Goal: Transaction & Acquisition: Purchase product/service

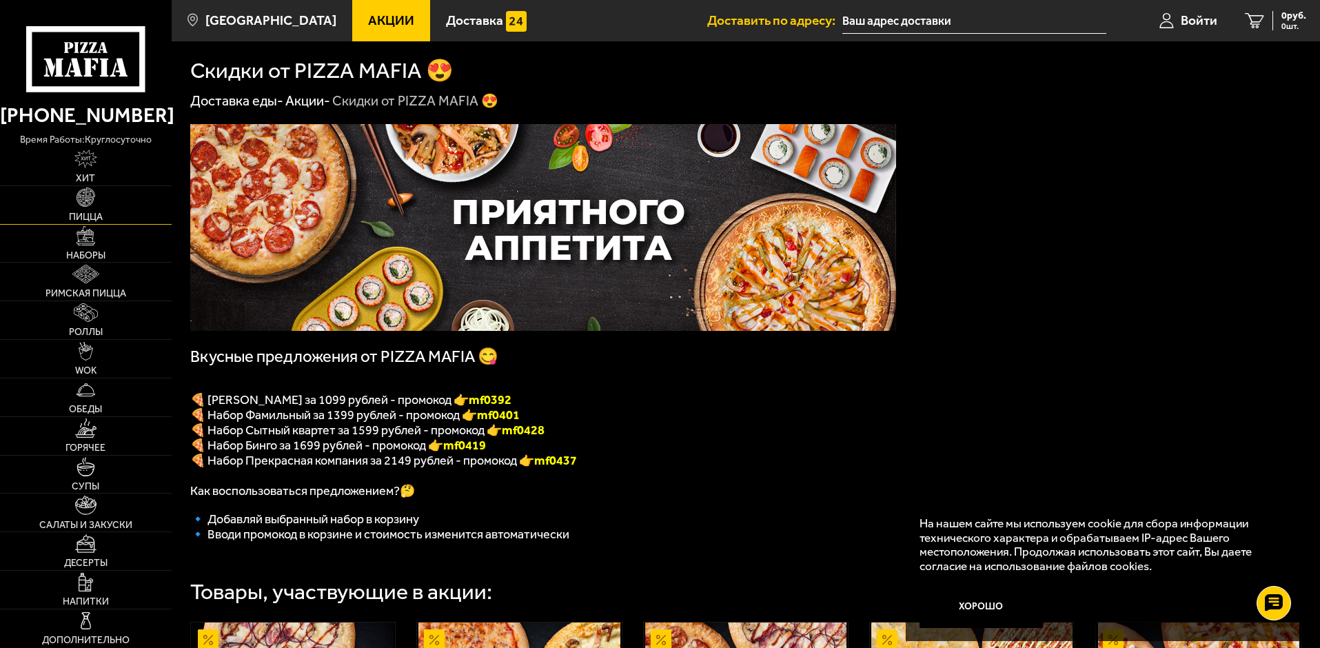
click at [88, 208] on link "Пицца" at bounding box center [86, 205] width 172 height 38
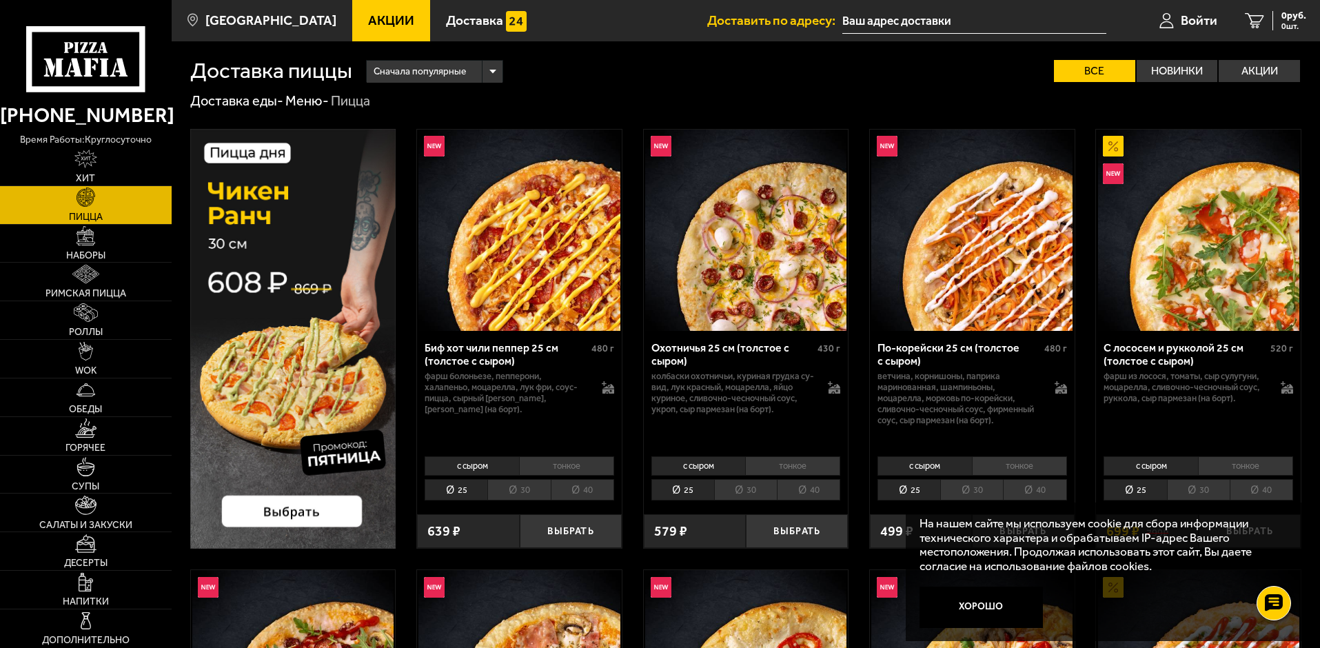
click at [528, 488] on li "30" at bounding box center [518, 489] width 63 height 21
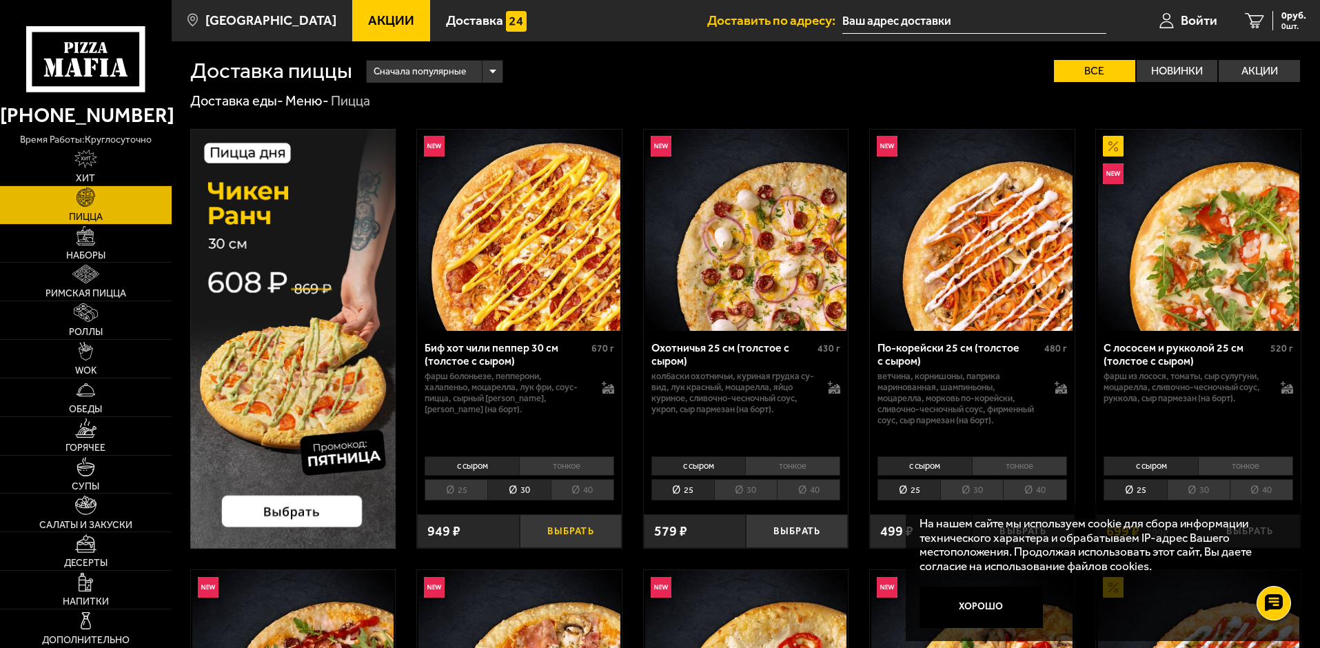
click at [556, 526] on button "Выбрать" at bounding box center [571, 531] width 102 height 34
click at [740, 489] on li "30" at bounding box center [745, 489] width 63 height 21
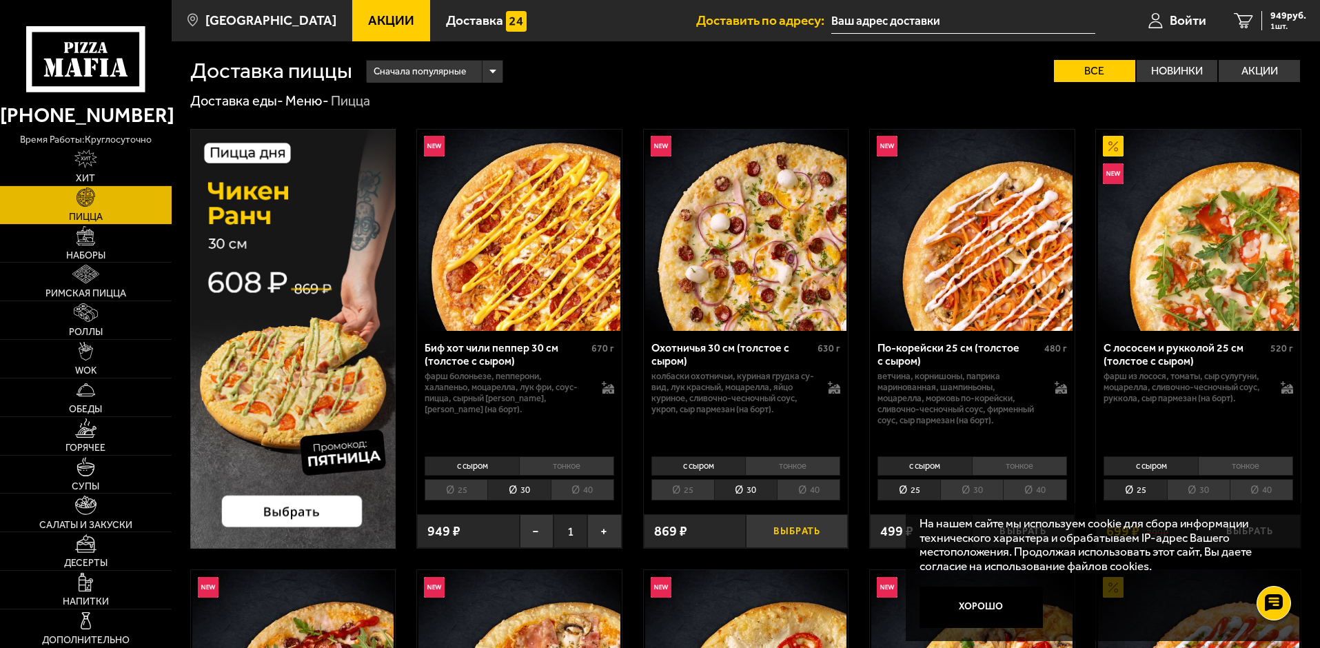
click at [788, 533] on button "Выбрать" at bounding box center [797, 531] width 102 height 34
click at [1282, 19] on span "1818 руб." at bounding box center [1285, 16] width 41 height 10
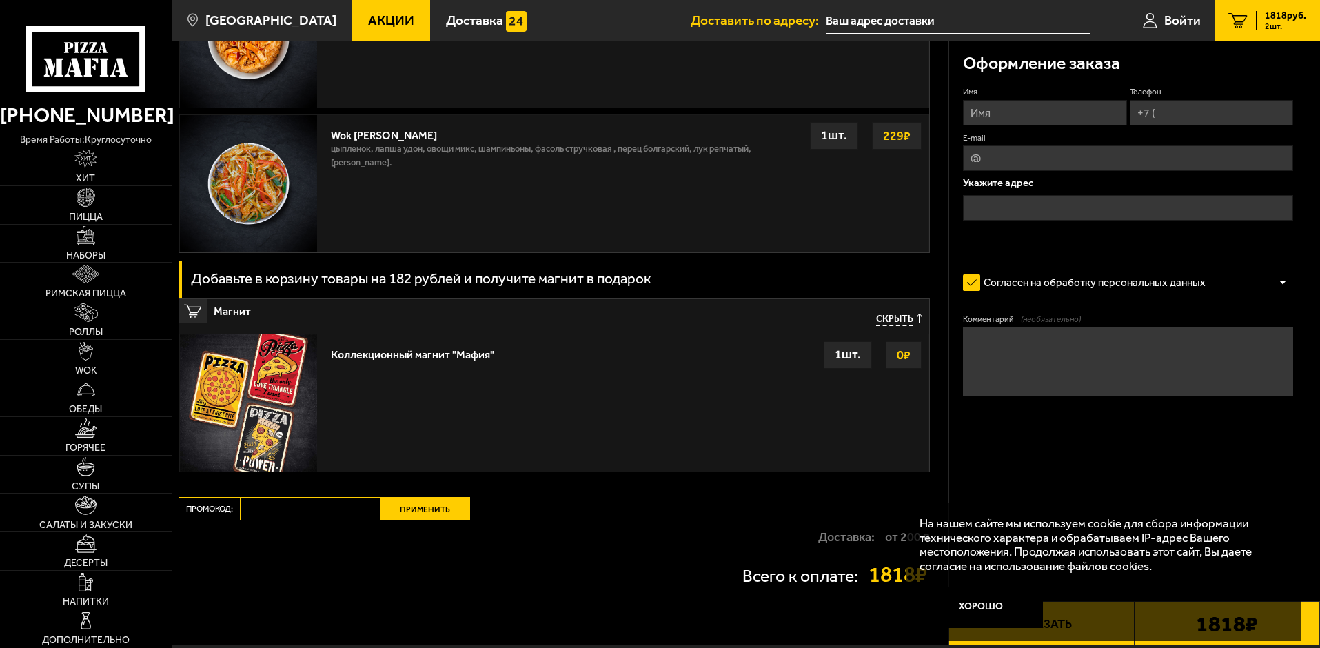
scroll to position [1172, 0]
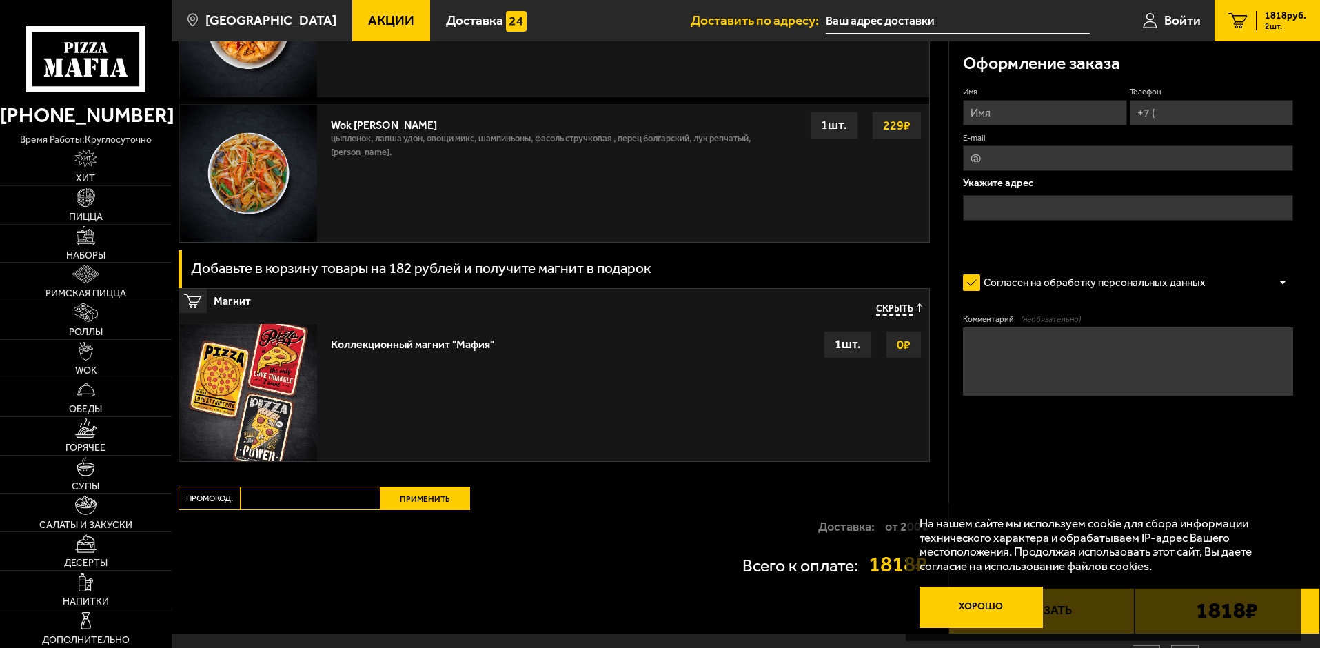
click at [985, 606] on button "Хорошо" at bounding box center [982, 607] width 124 height 41
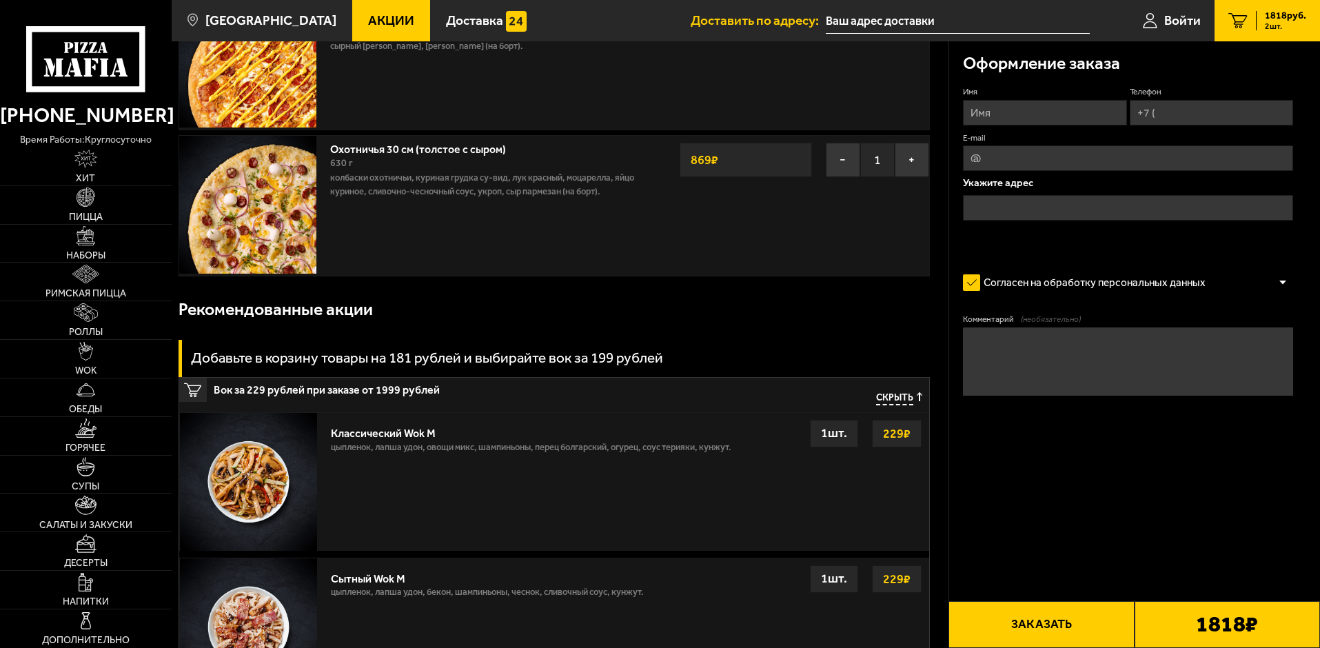
scroll to position [0, 0]
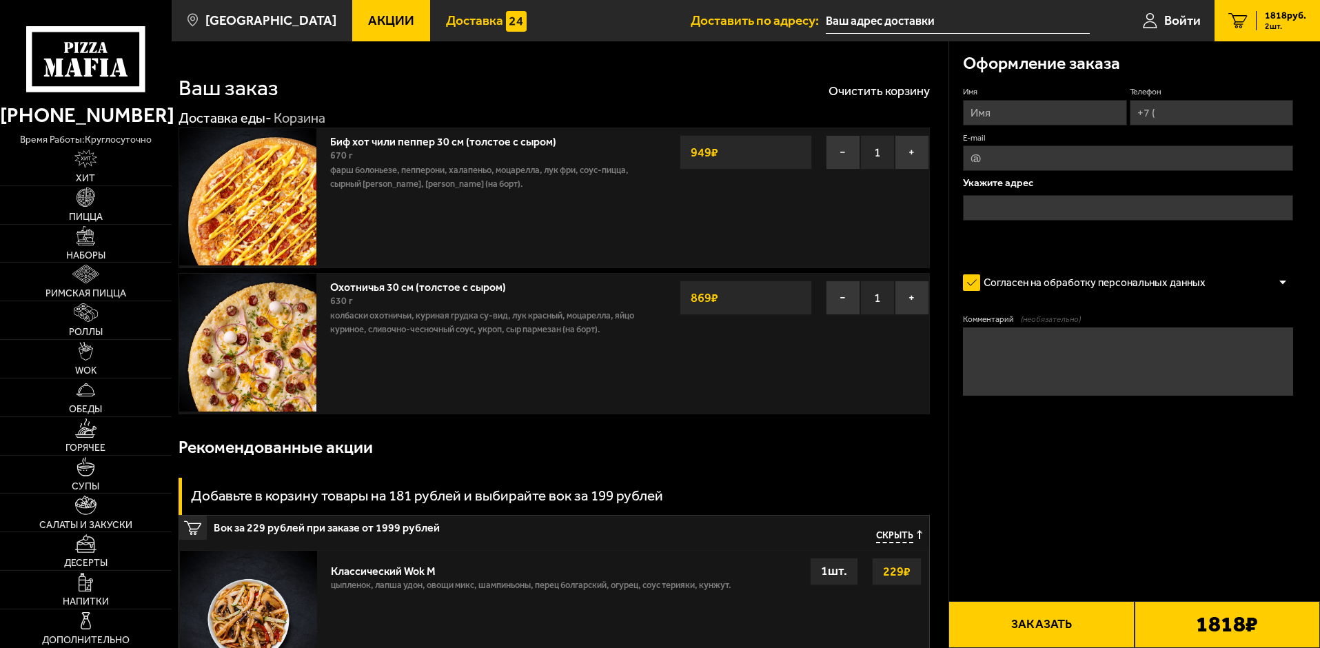
click at [470, 17] on span "Доставка" at bounding box center [474, 20] width 57 height 13
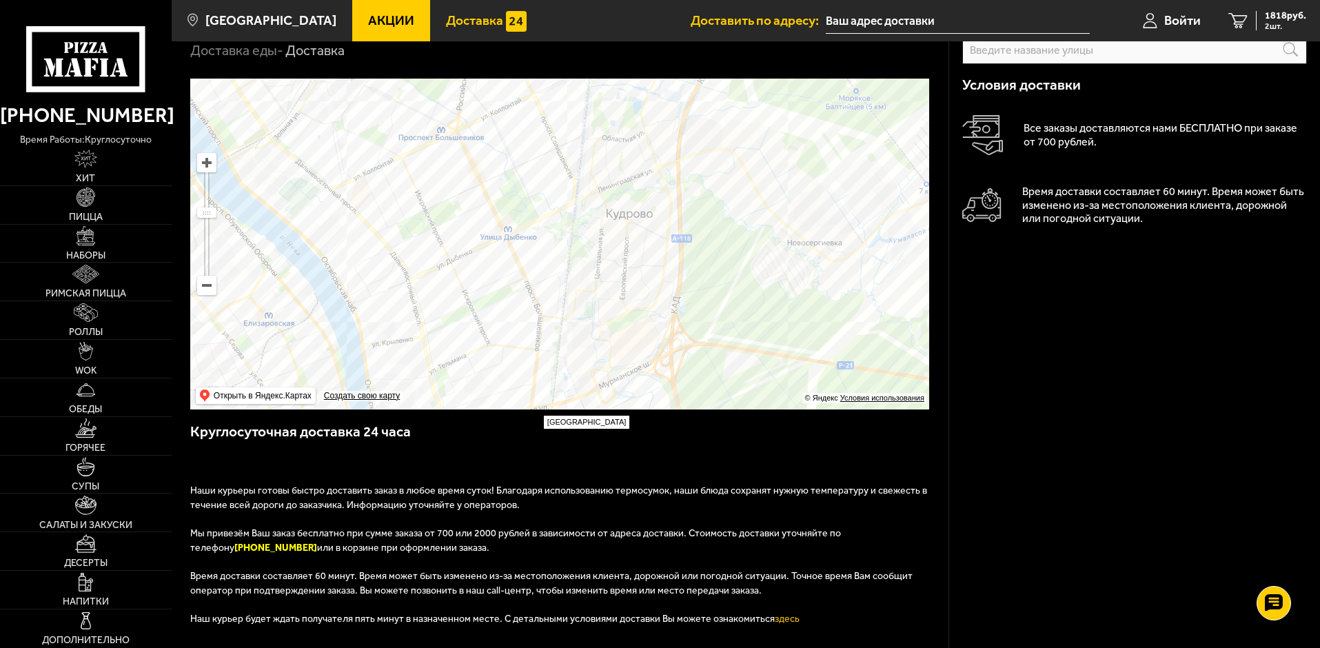
scroll to position [138, 0]
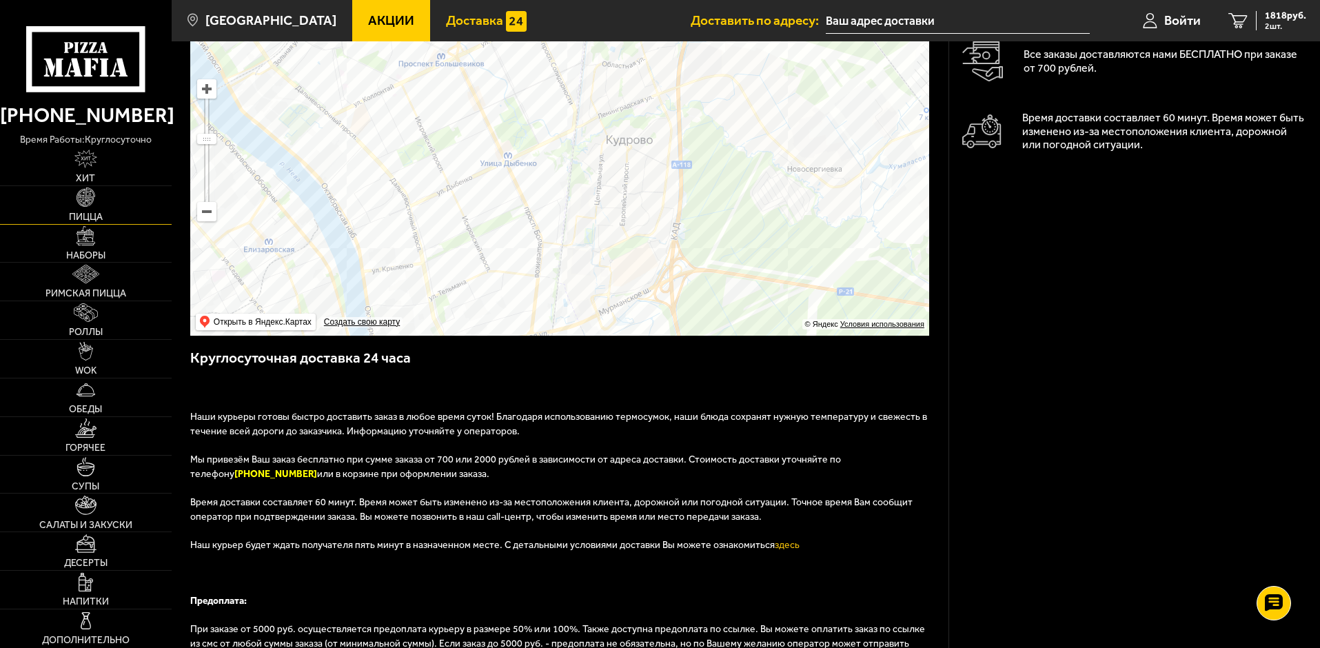
click at [88, 197] on img at bounding box center [86, 197] width 19 height 19
